Goal: Find specific page/section: Find specific page/section

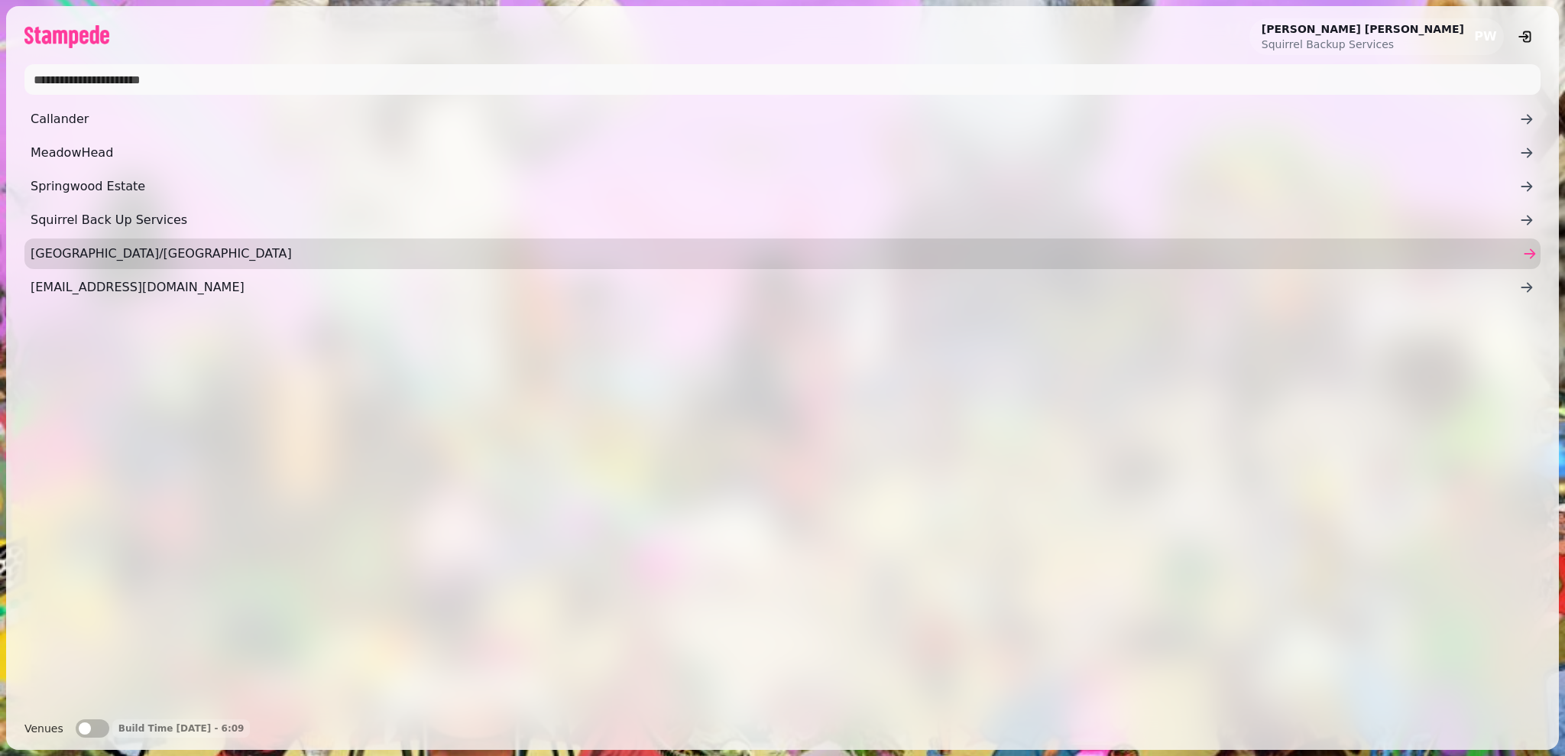
click at [220, 248] on span "[GEOGRAPHIC_DATA]/[GEOGRAPHIC_DATA]" at bounding box center [775, 254] width 1488 height 18
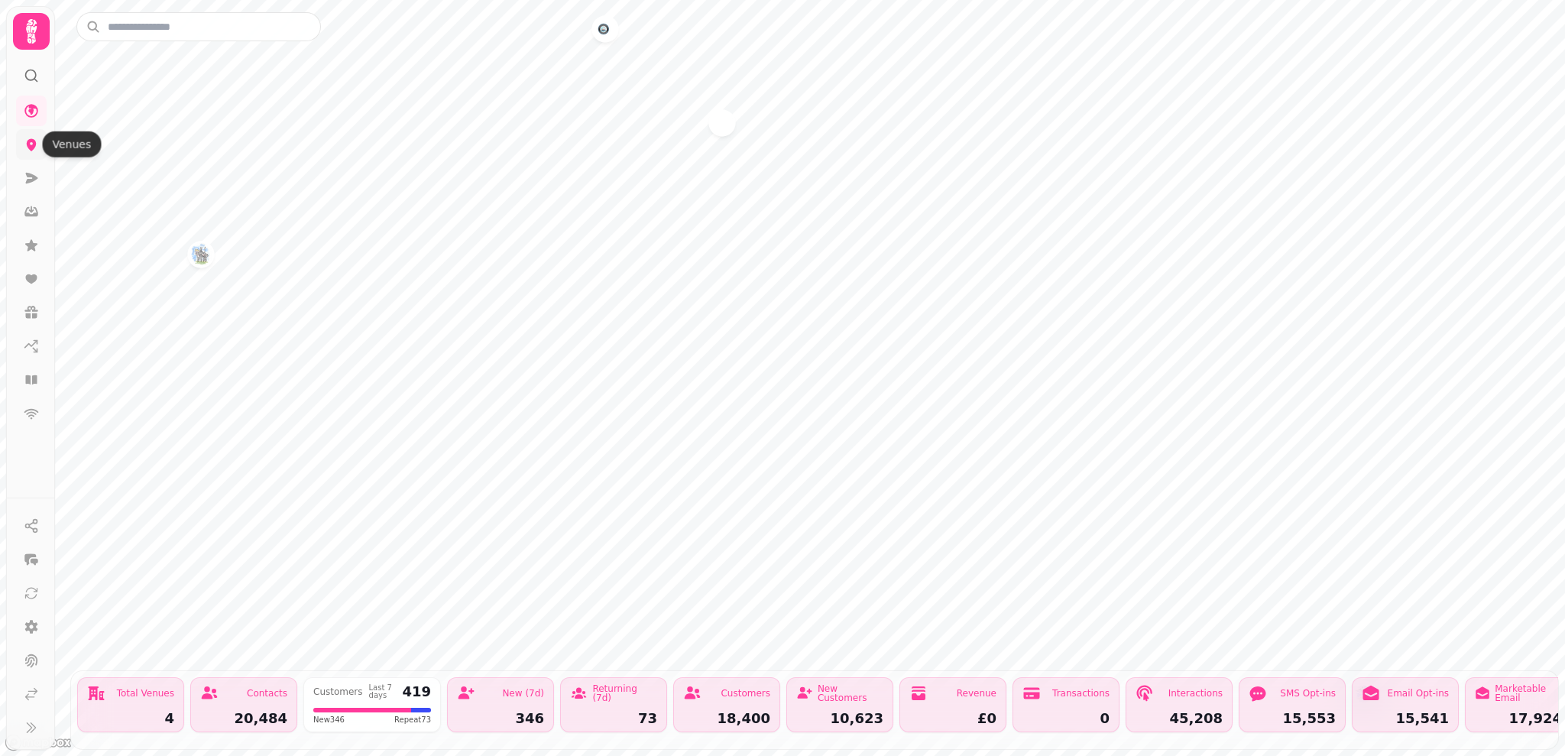
click at [28, 138] on icon at bounding box center [31, 144] width 15 height 15
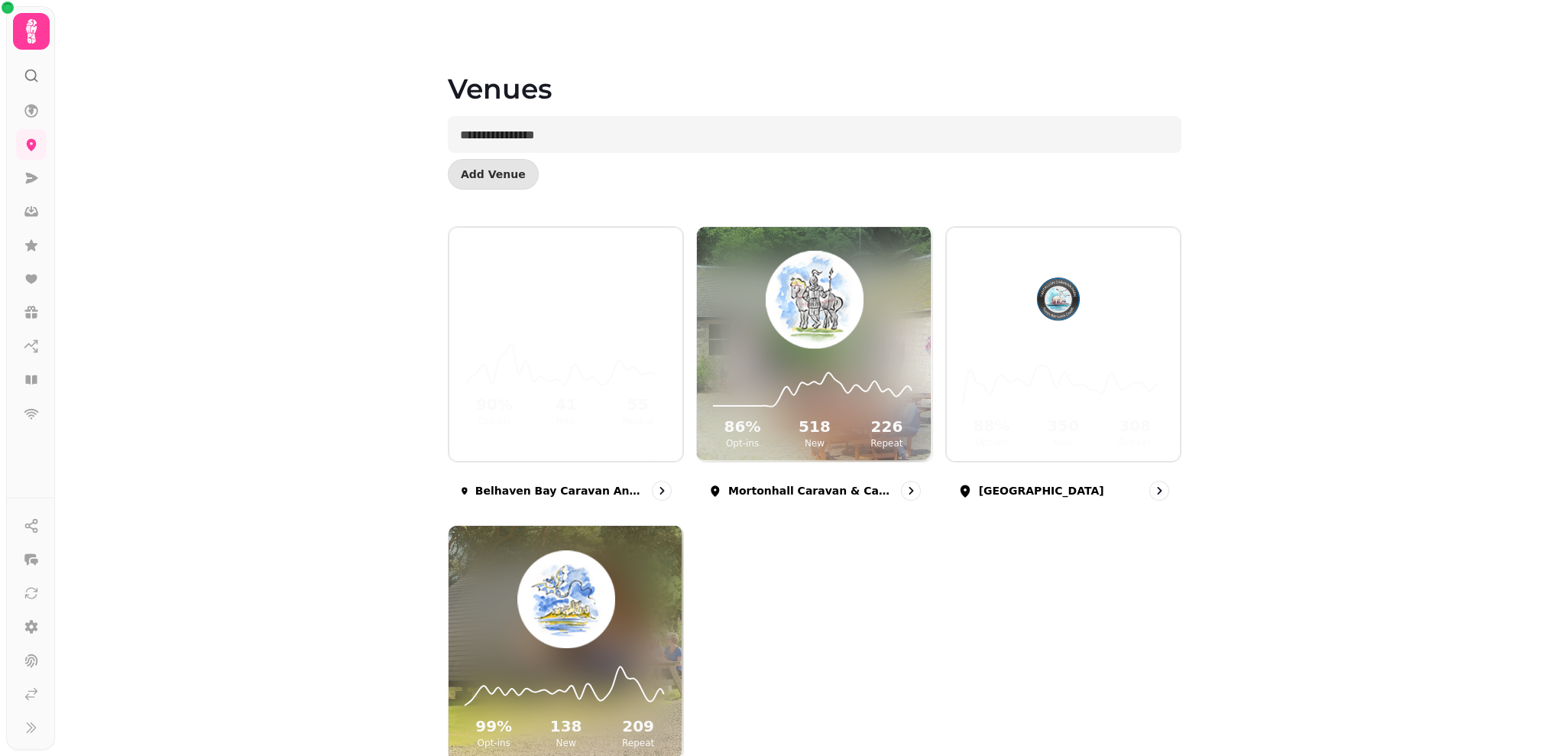
click at [801, 594] on div "90 % Opt-ins 41 New 55 Repeat [GEOGRAPHIC_DATA] Caravan and Camping 86 % Opt-in…" at bounding box center [815, 519] width 734 height 586
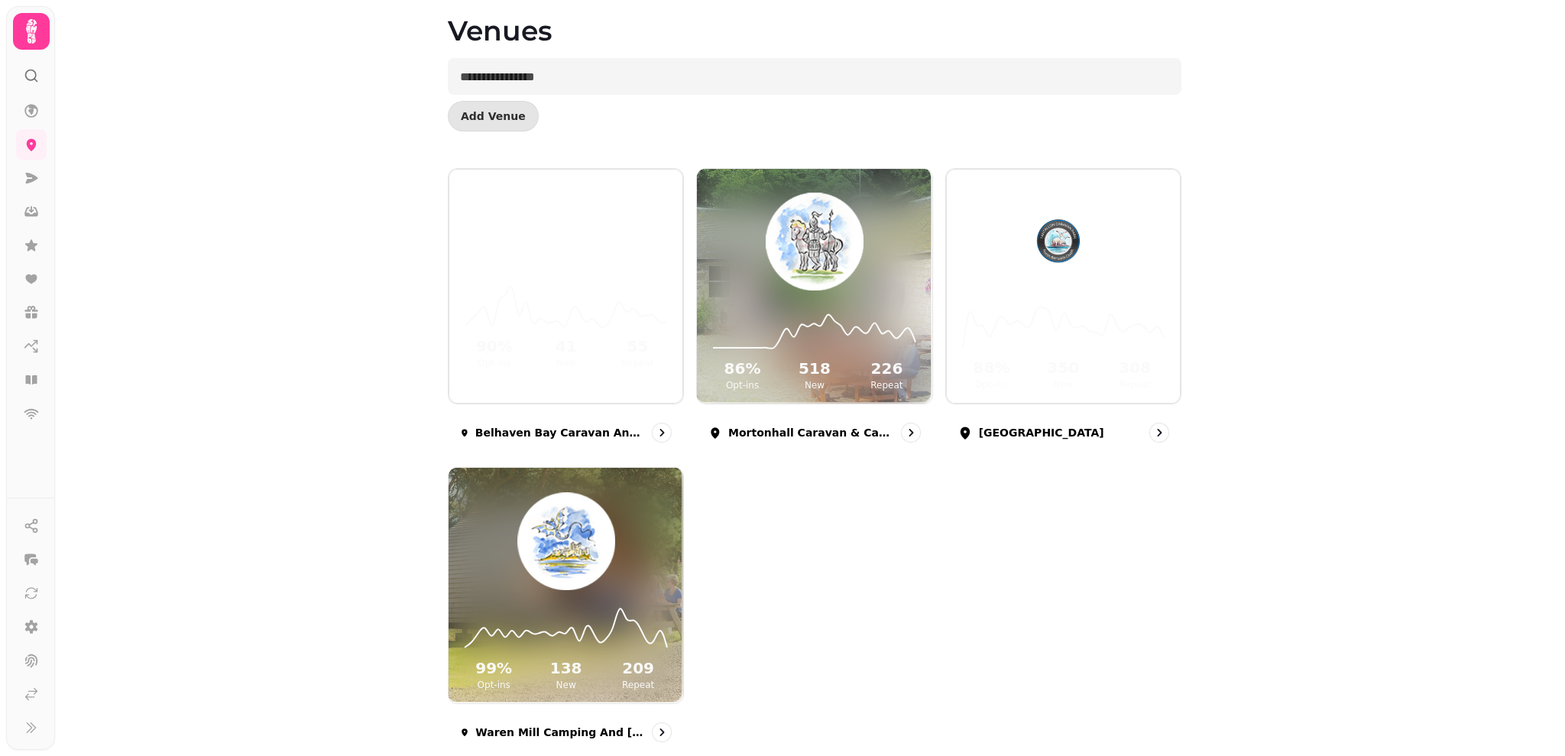
scroll to position [92, 0]
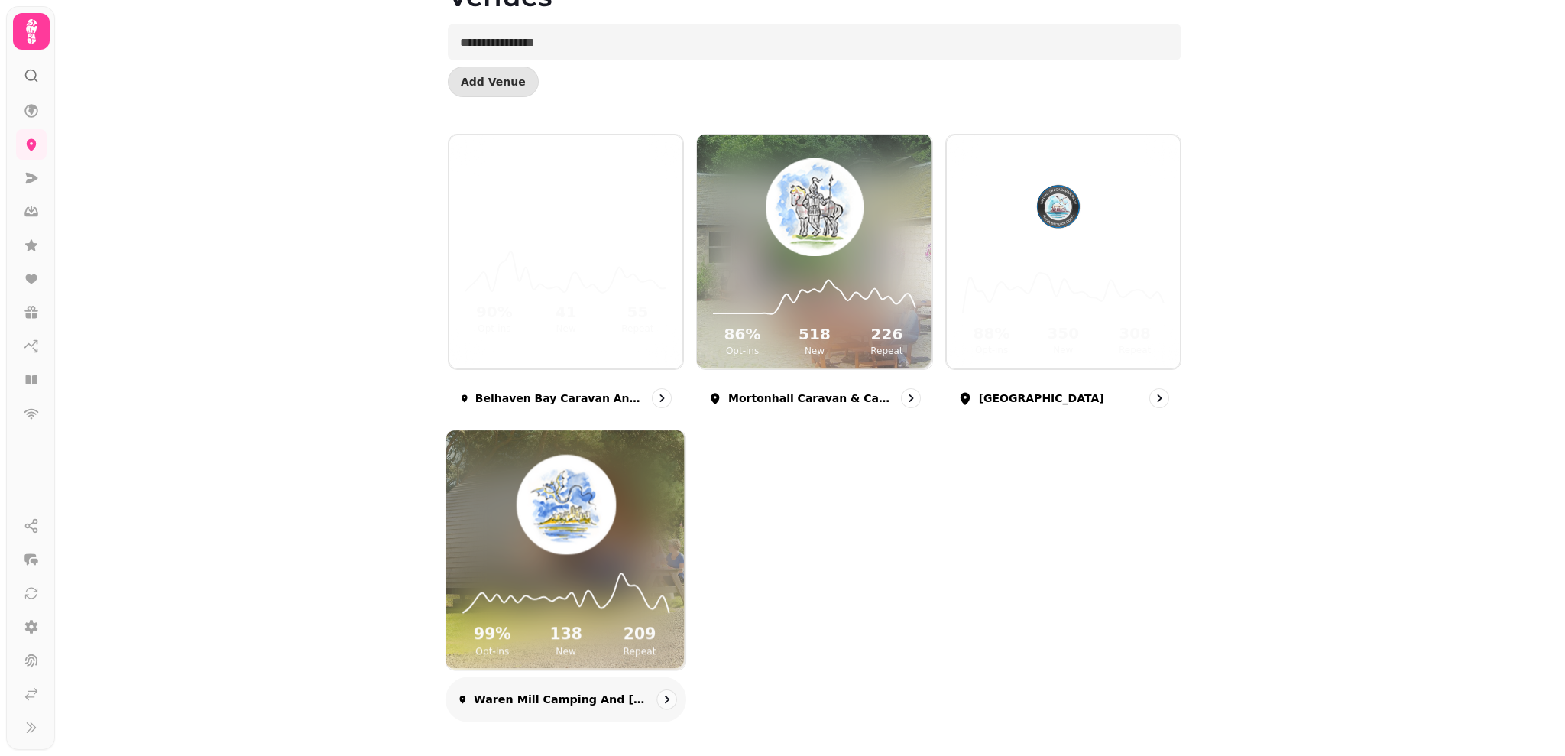
click at [539, 620] on div "99 % Opt-ins 138 New 209 Repeat" at bounding box center [565, 612] width 239 height 115
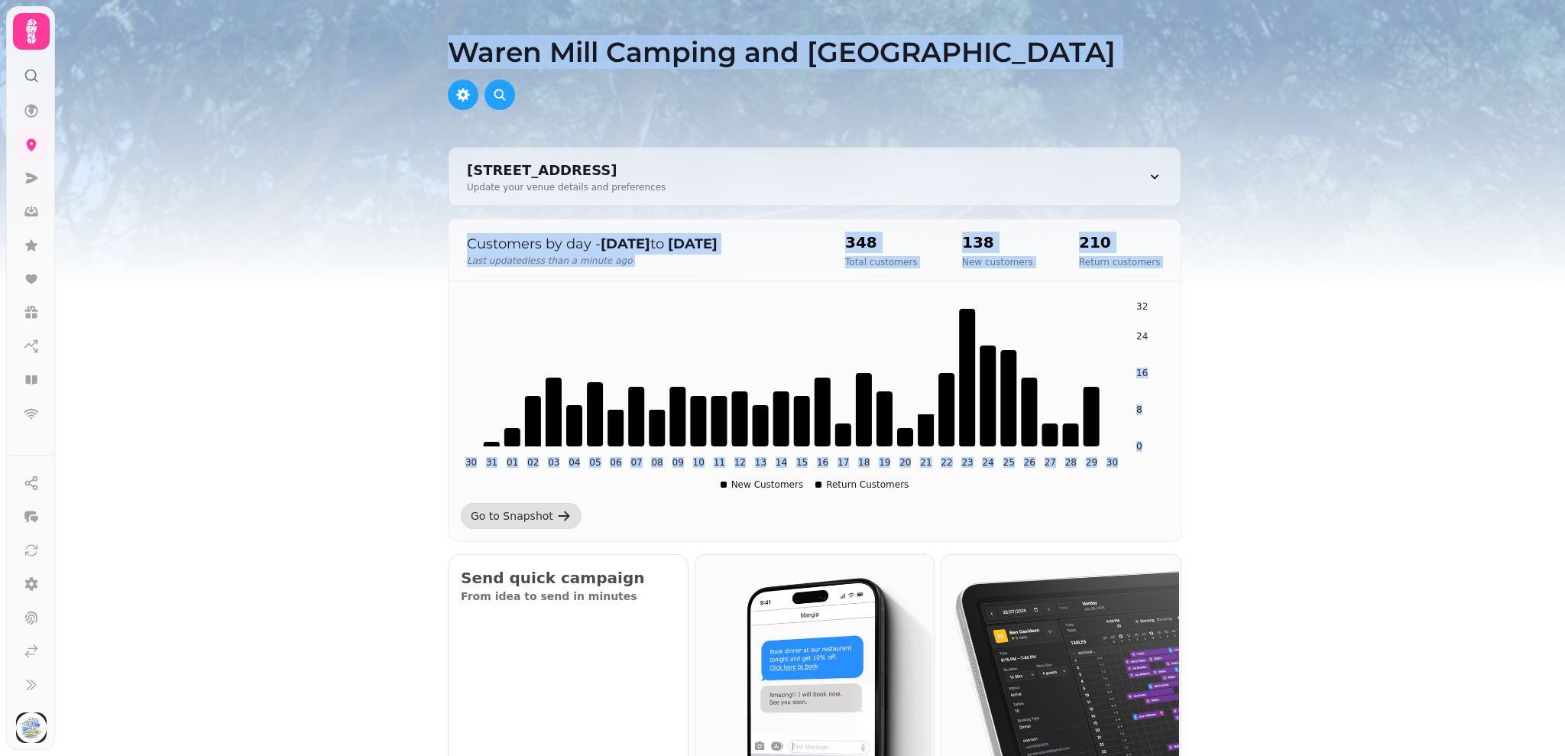
drag, startPoint x: 1545, startPoint y: 395, endPoint x: 1558, endPoint y: 364, distance: 33.2
click at [1558, 364] on div "Waren Mill Camping and [GEOGRAPHIC_DATA], [GEOGRAPHIC_DATA], [GEOGRAPHIC_DATA],…" at bounding box center [814, 378] width 1501 height 756
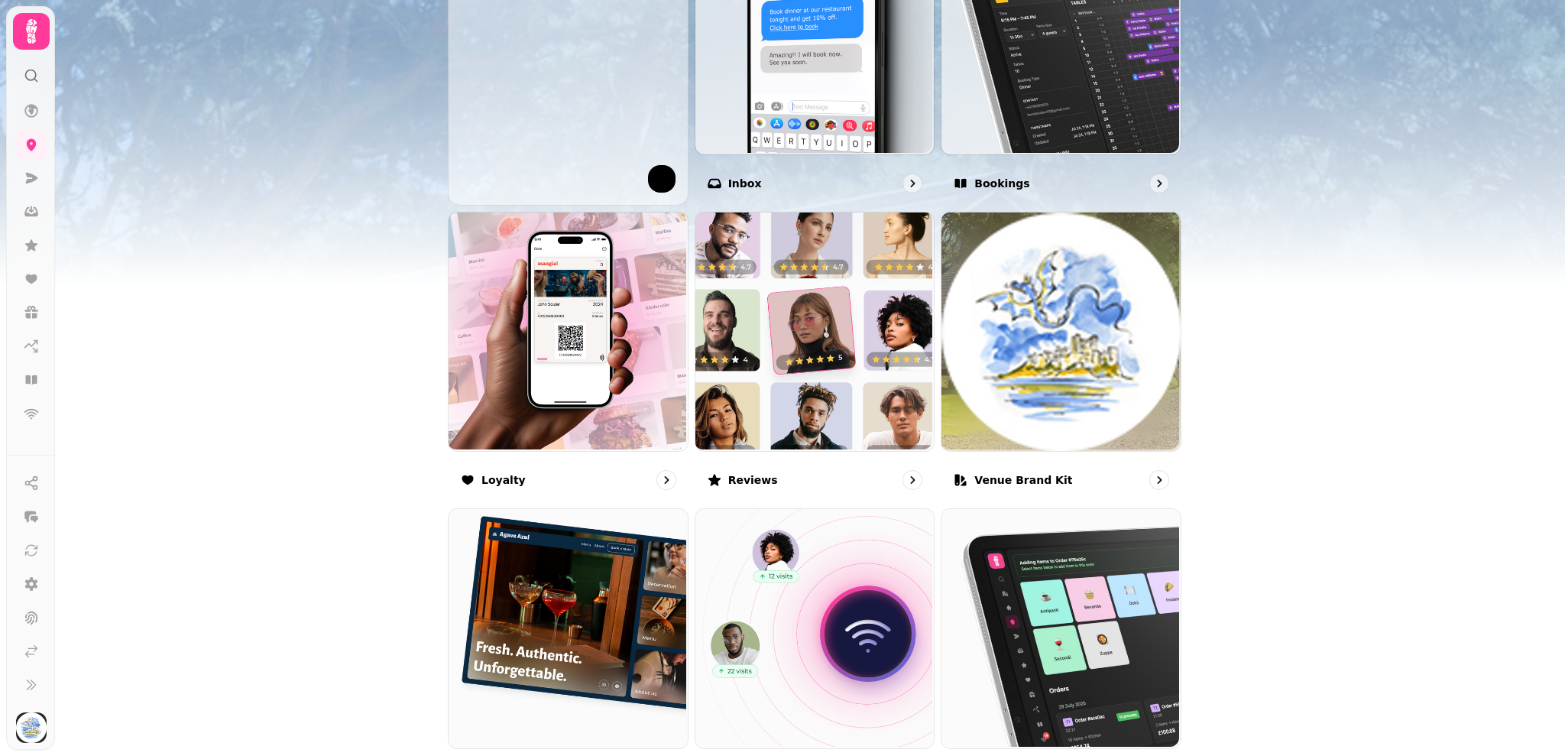
scroll to position [662, 0]
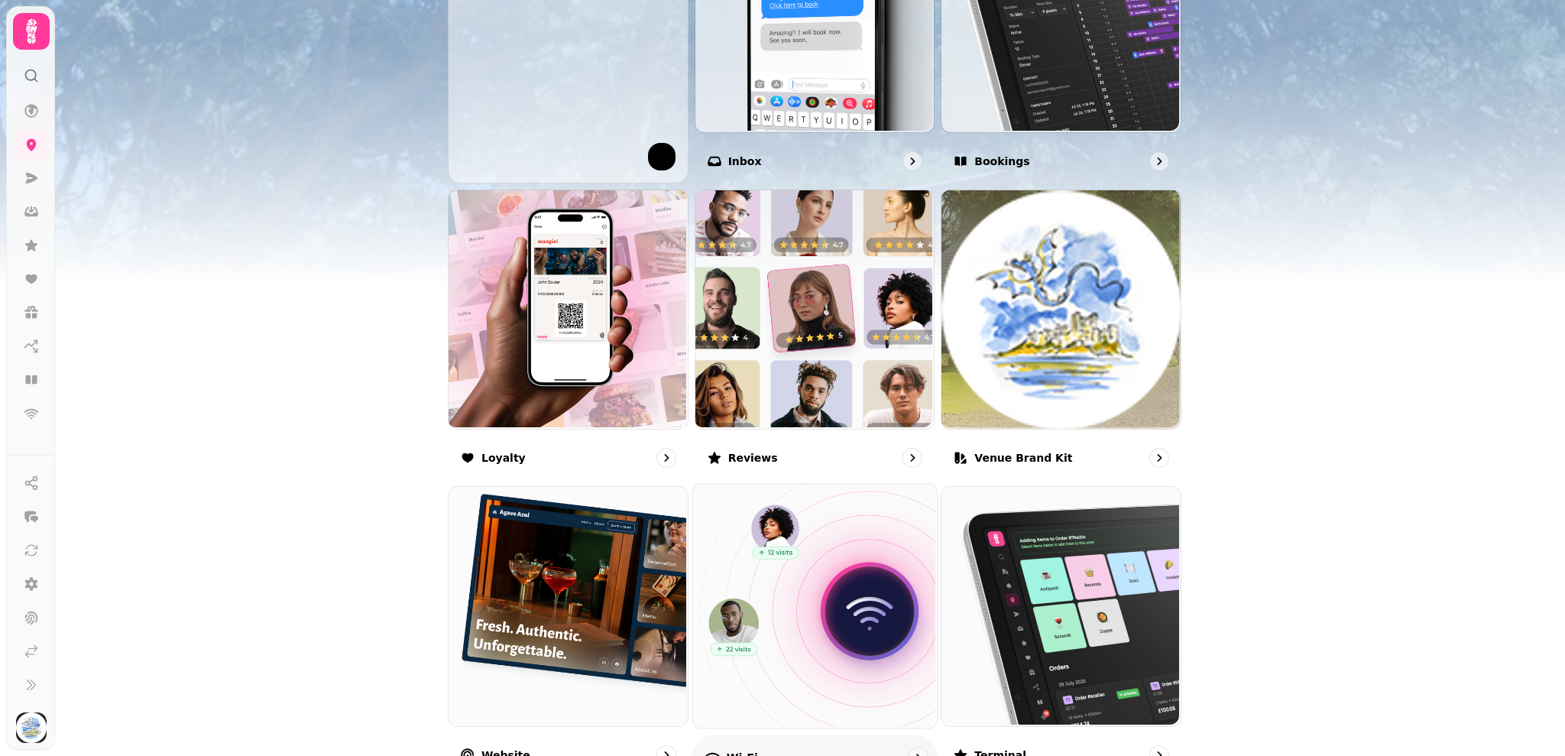
click at [854, 594] on img at bounding box center [813, 605] width 244 height 244
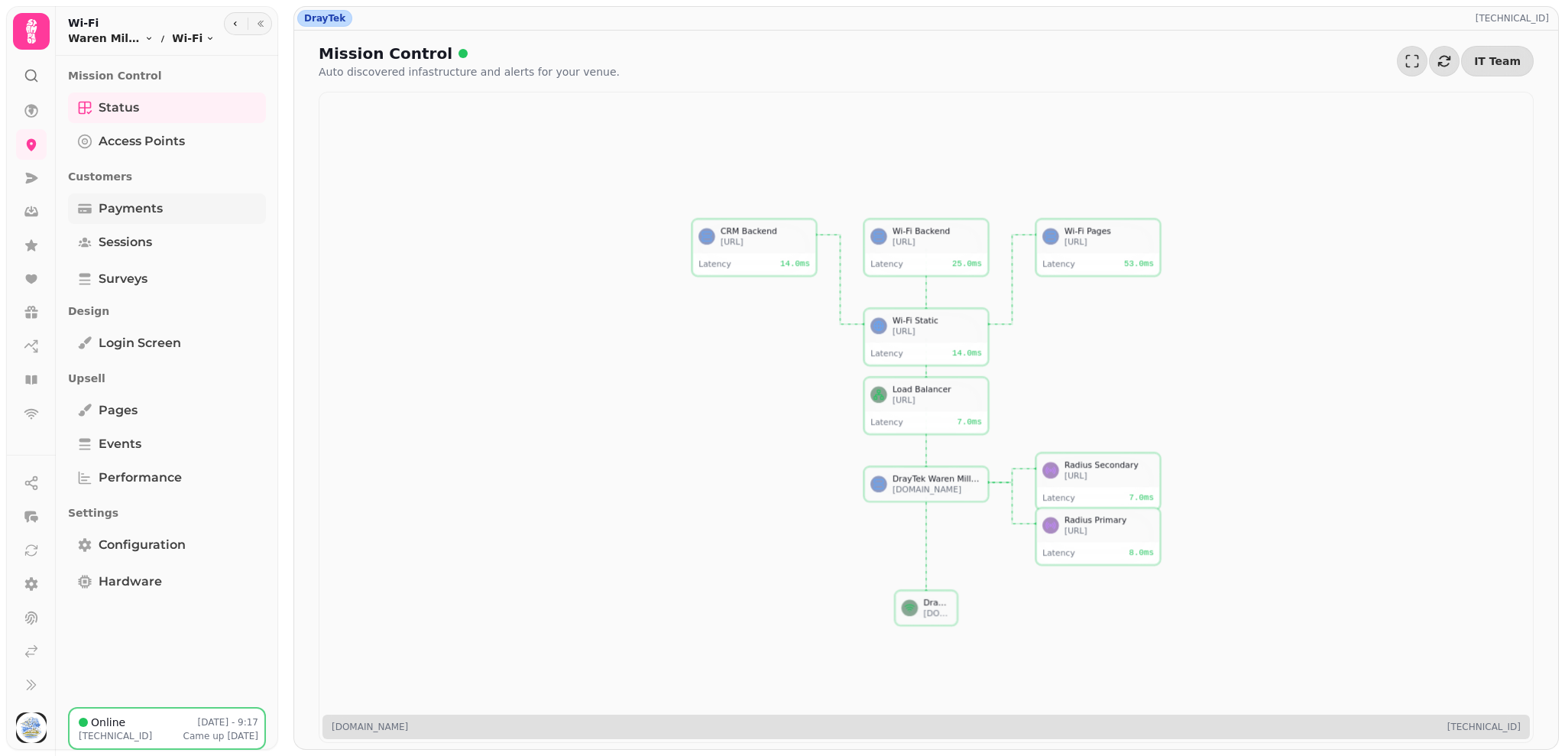
click at [147, 209] on span "Payments" at bounding box center [131, 208] width 64 height 18
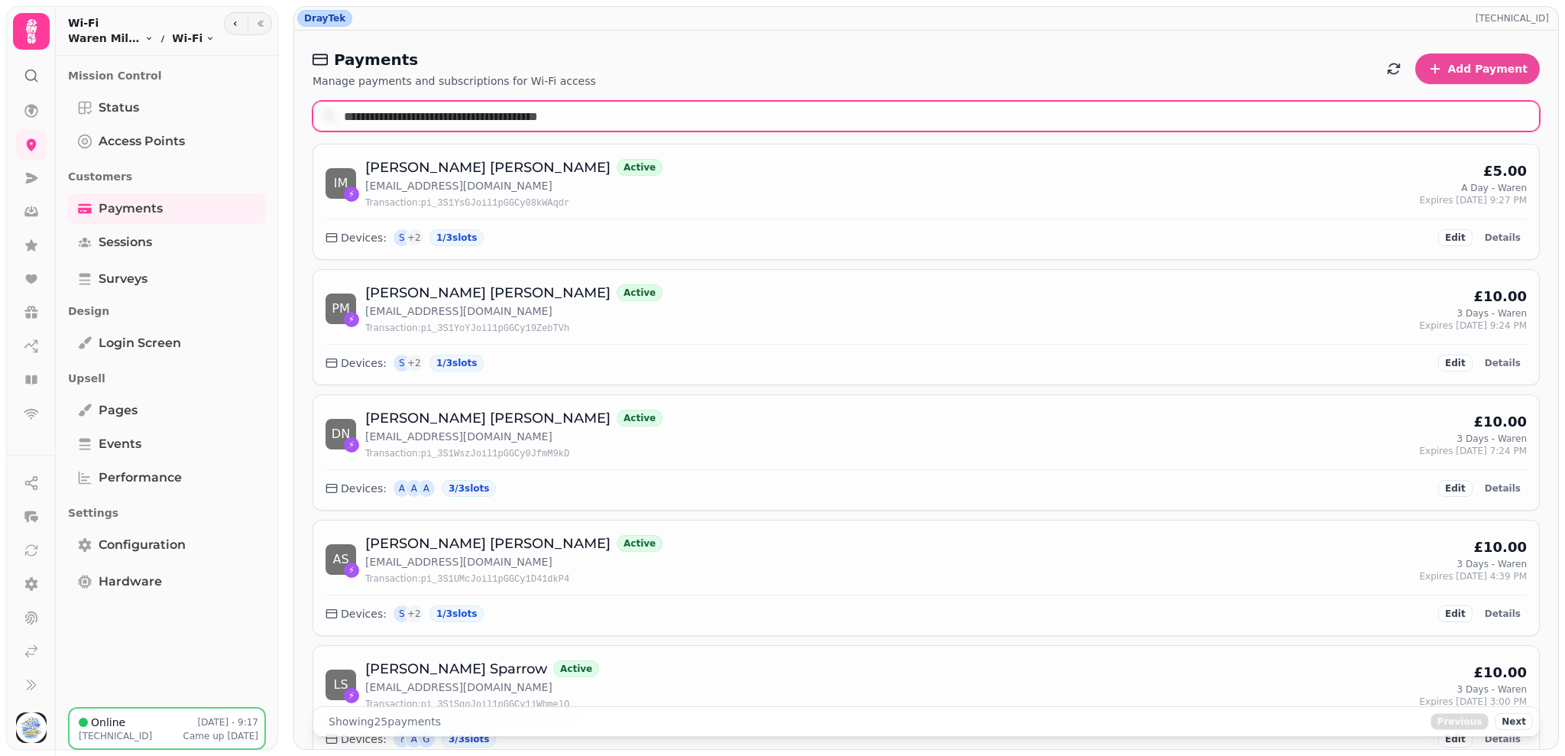
click at [391, 113] on input "text" at bounding box center [926, 116] width 1227 height 31
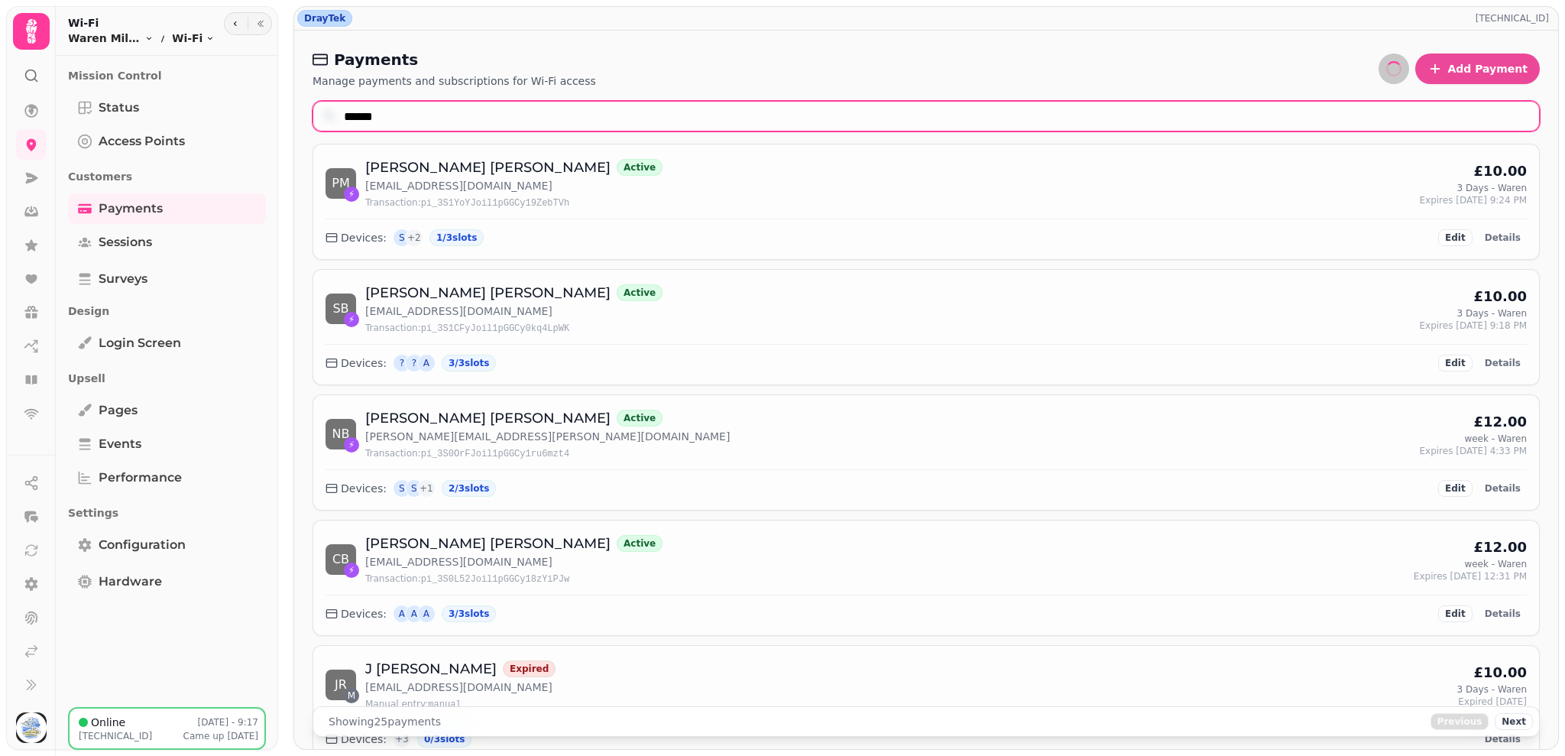
type input "*******"
